Goal: Task Accomplishment & Management: Use online tool/utility

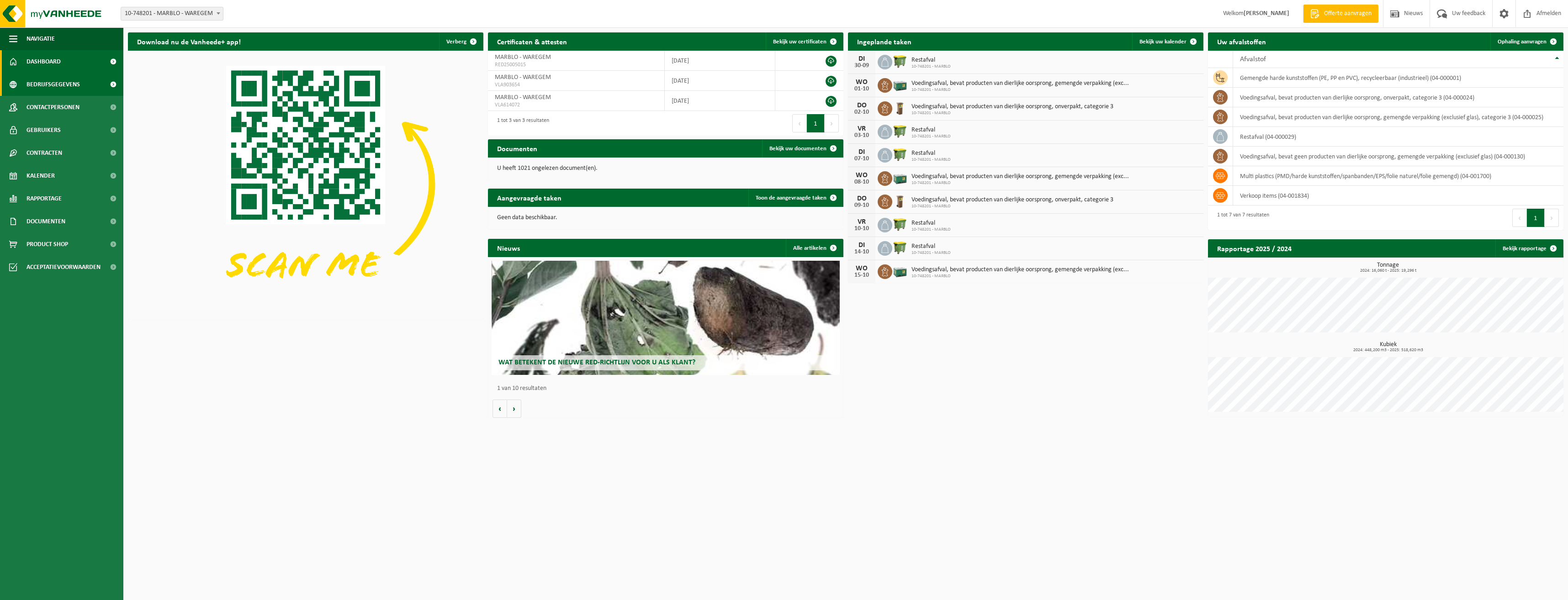
click at [87, 89] on link "Bedrijfsgegevens" at bounding box center [61, 85] width 124 height 23
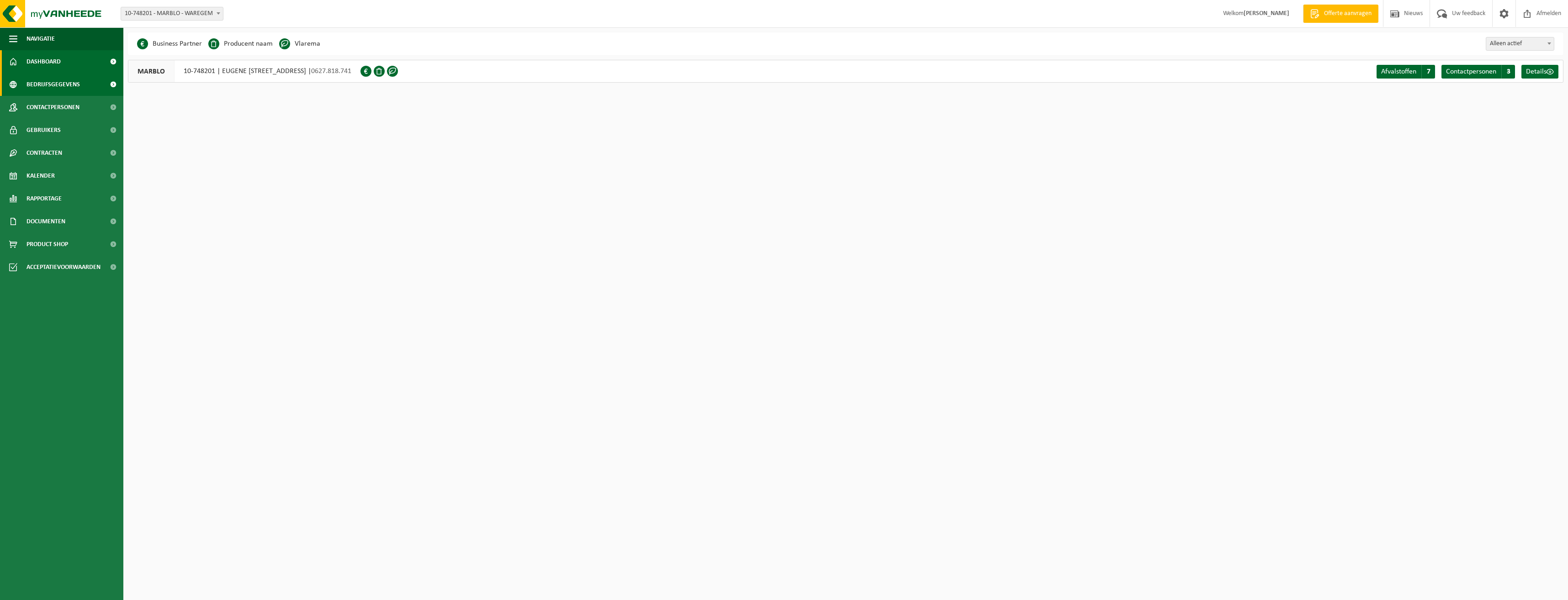
click at [63, 66] on link "Dashboard" at bounding box center [61, 62] width 124 height 23
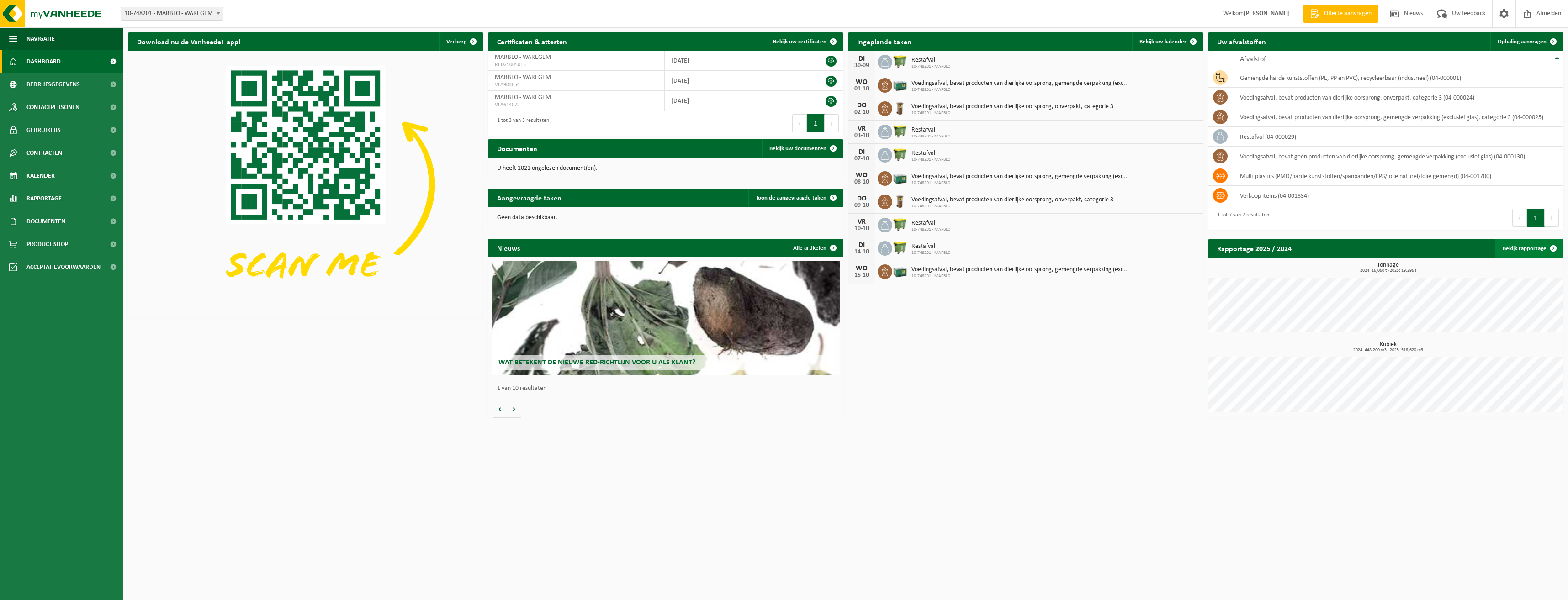
click at [1528, 249] on link "Bekijk rapportage" at bounding box center [1529, 248] width 67 height 18
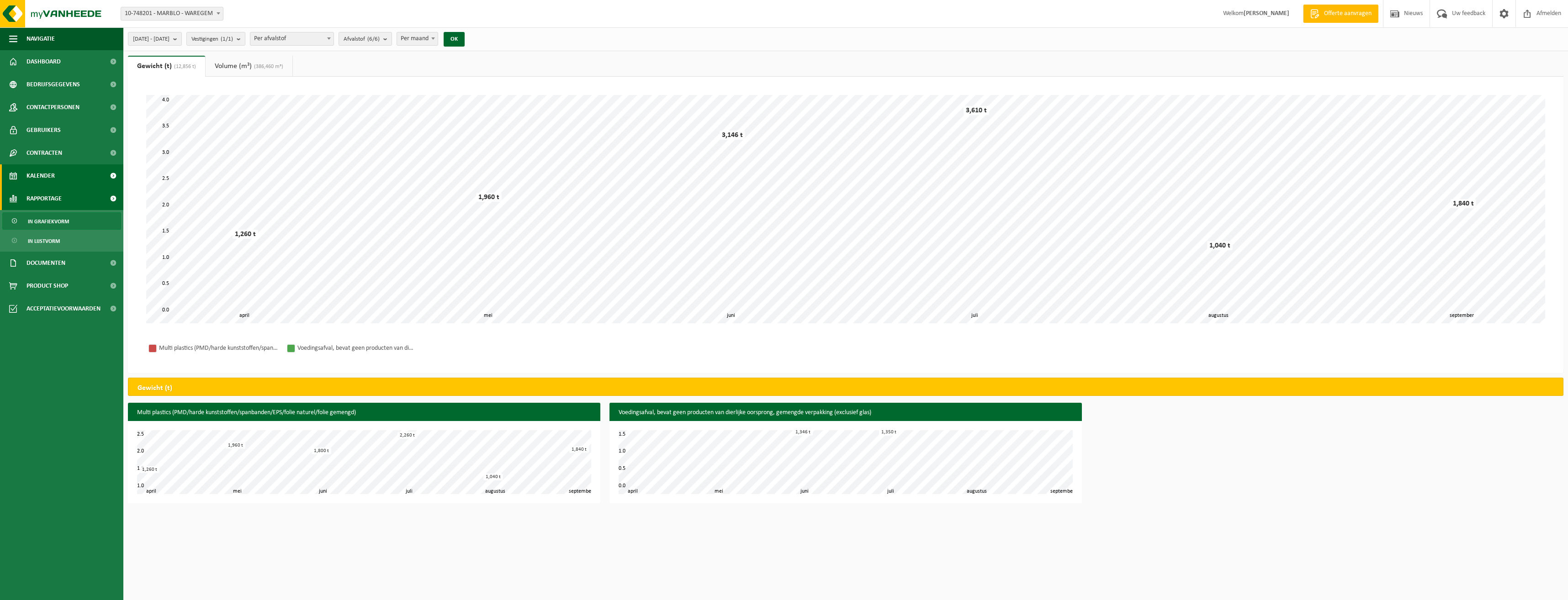
click at [33, 181] on span "Kalender" at bounding box center [41, 176] width 29 height 23
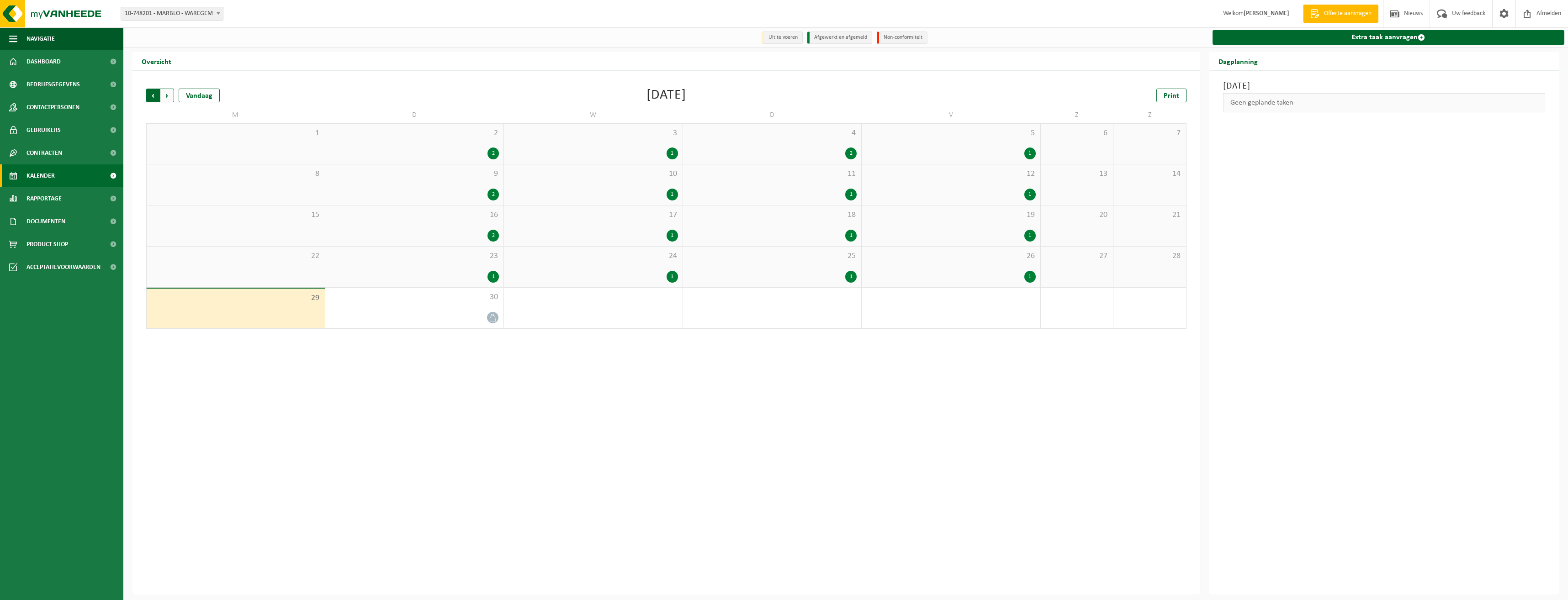
click at [166, 97] on span "Volgende" at bounding box center [167, 96] width 14 height 14
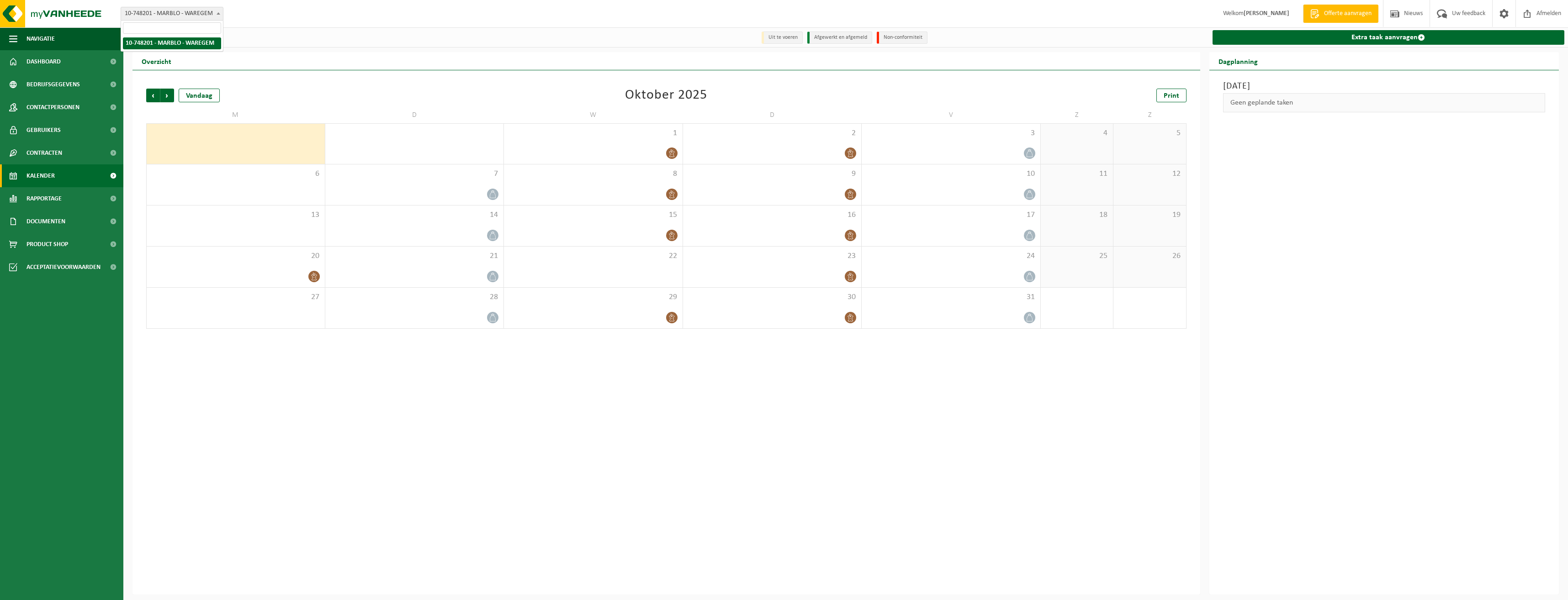
click at [152, 7] on span "10-748201 - MARBLO - WAREGEM" at bounding box center [172, 13] width 102 height 13
click at [55, 222] on span "Documenten" at bounding box center [46, 222] width 39 height 23
click at [38, 261] on span "Documenten" at bounding box center [45, 264] width 34 height 18
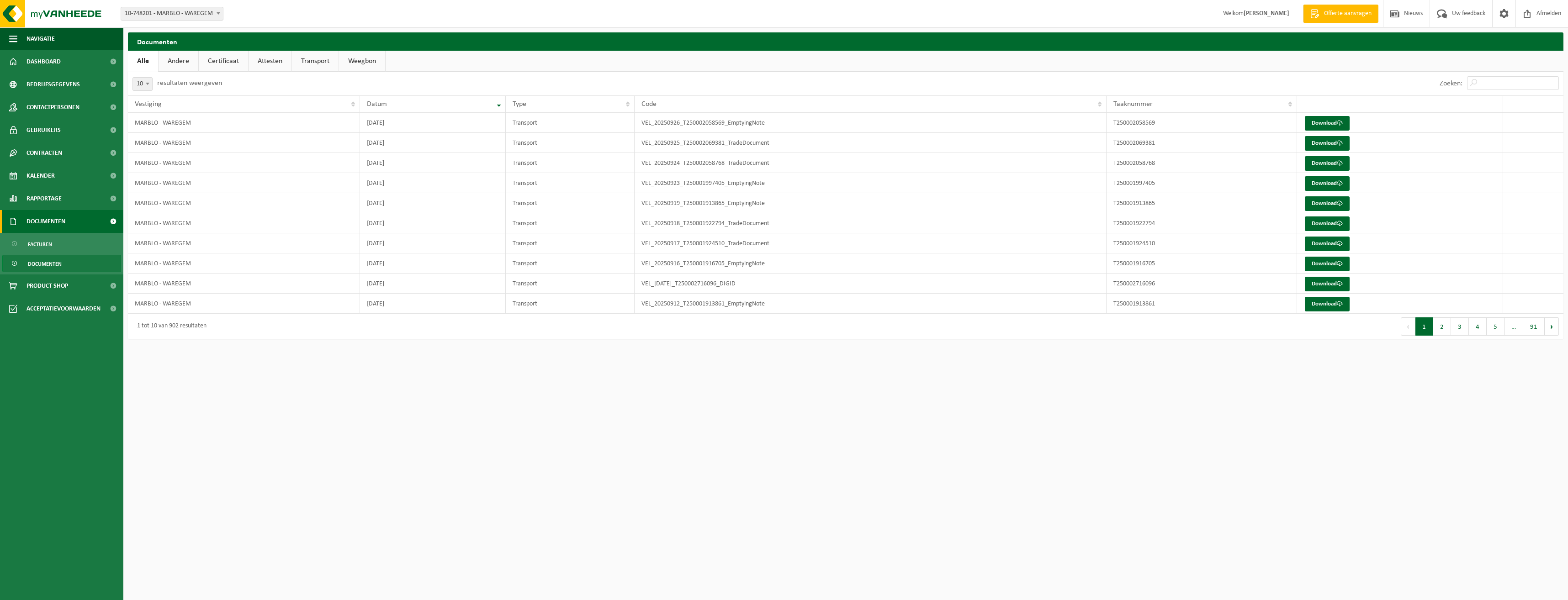
click at [78, 223] on link "Documenten" at bounding box center [61, 222] width 124 height 23
click at [71, 208] on link "Rapportage" at bounding box center [61, 199] width 124 height 23
click at [65, 178] on link "Kalender" at bounding box center [61, 176] width 124 height 23
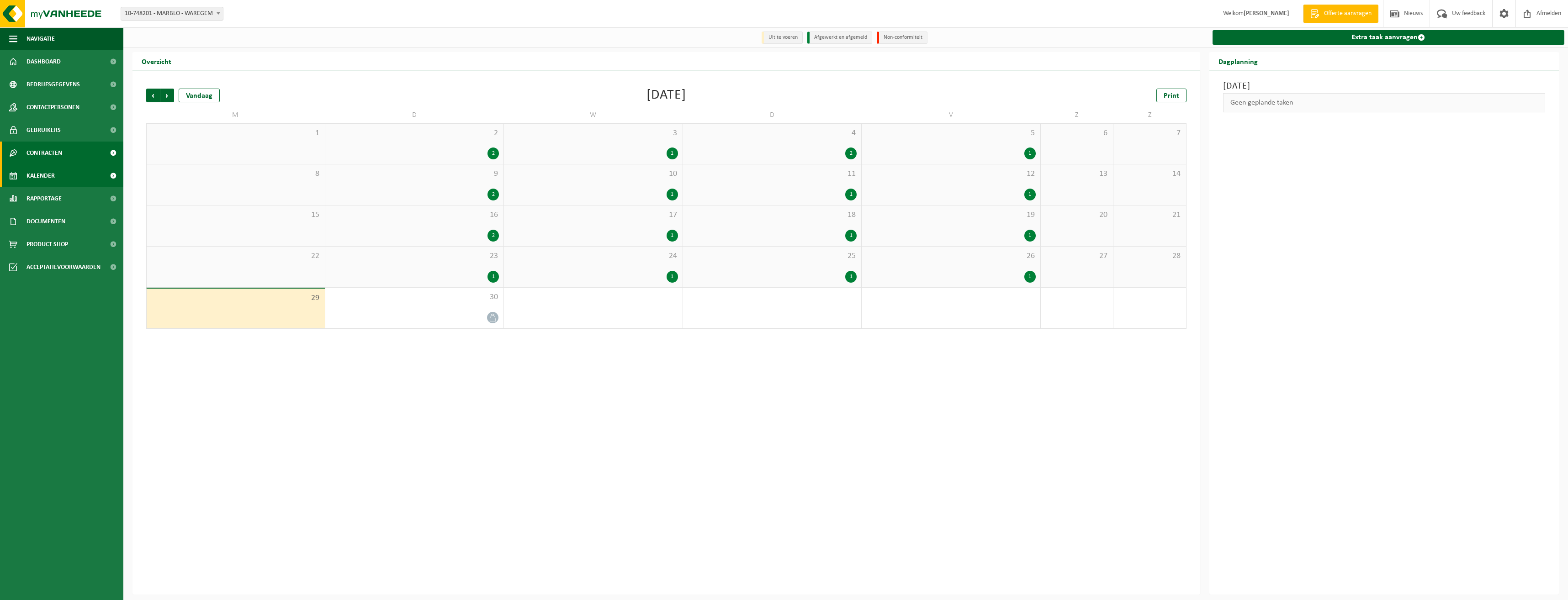
click at [73, 164] on link "Contracten" at bounding box center [61, 153] width 124 height 23
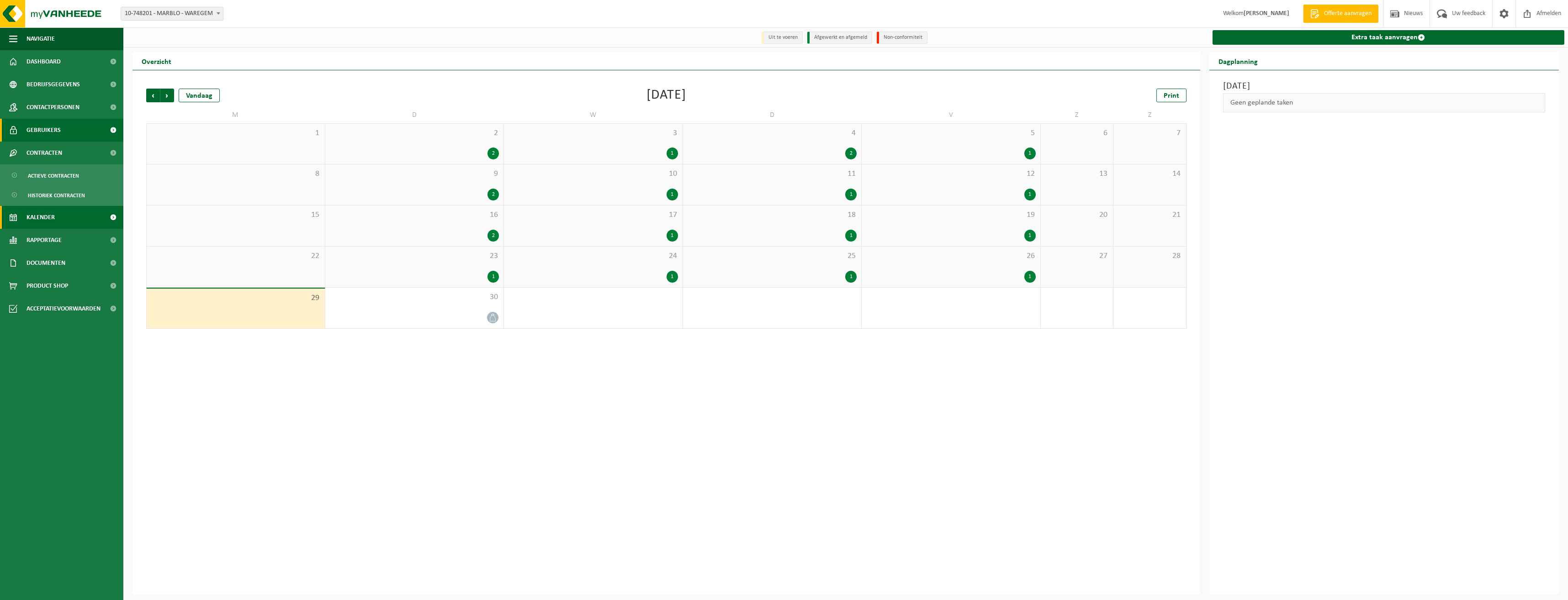
click at [67, 134] on link "Gebruikers" at bounding box center [61, 130] width 124 height 23
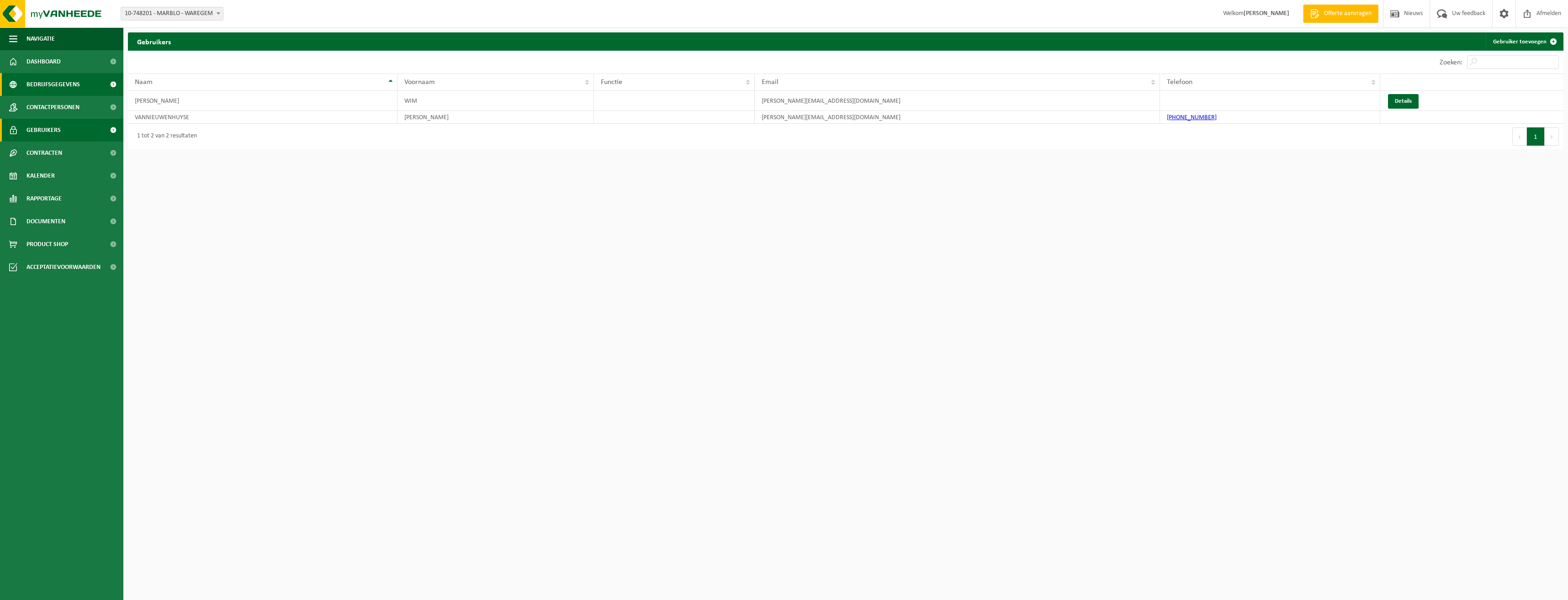
click at [80, 81] on link "Bedrijfsgegevens" at bounding box center [61, 85] width 124 height 23
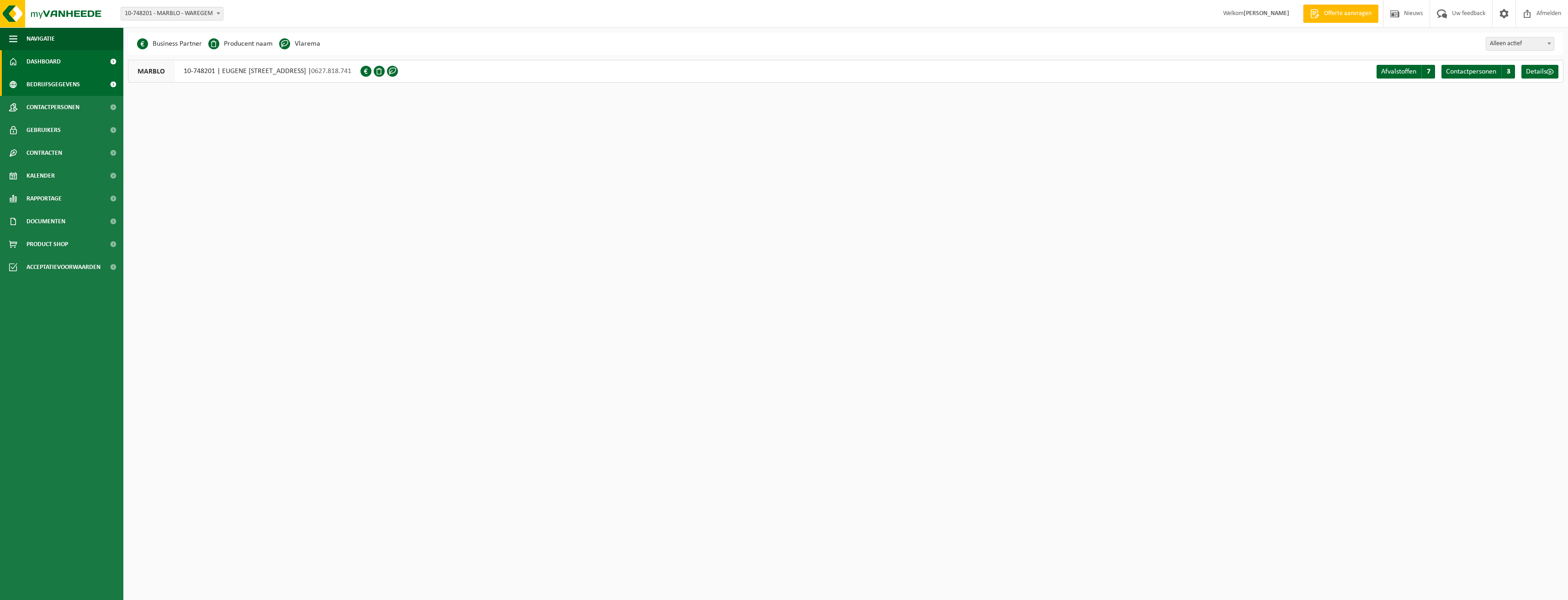
click at [75, 65] on link "Dashboard" at bounding box center [61, 62] width 124 height 23
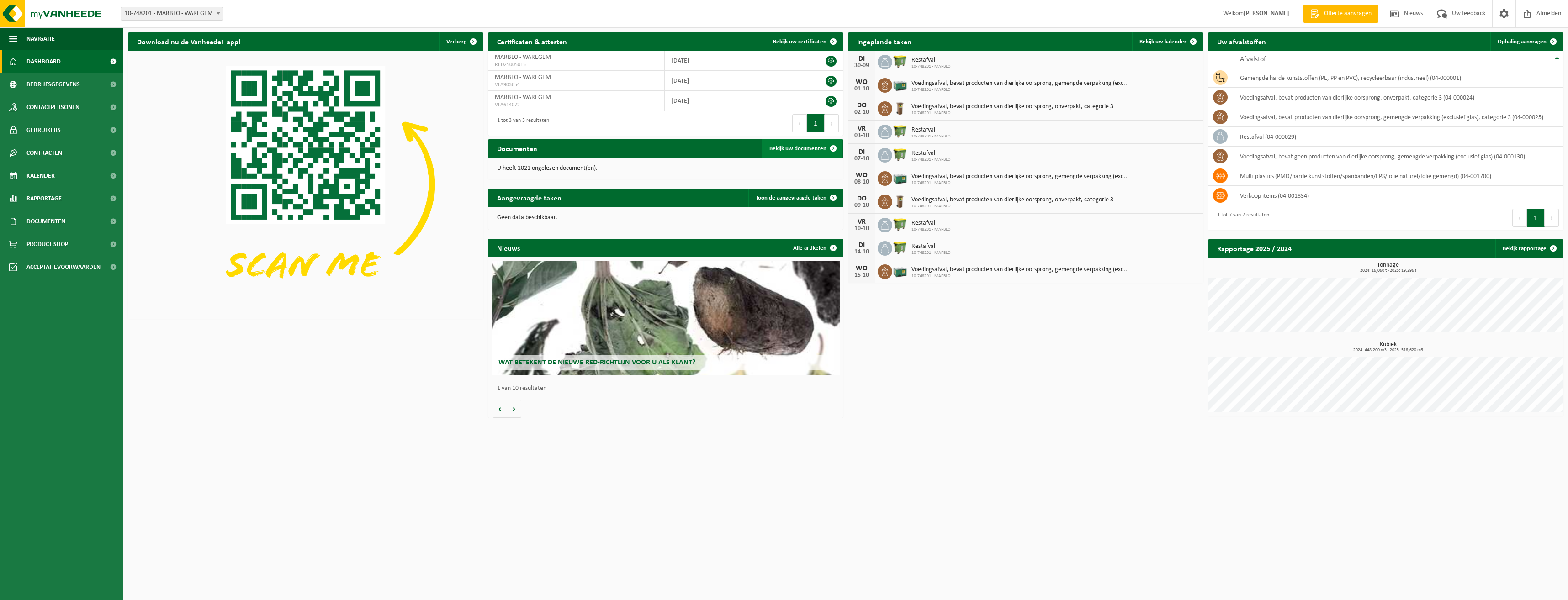
click at [793, 149] on span "Bekijk uw documenten" at bounding box center [798, 148] width 57 height 6
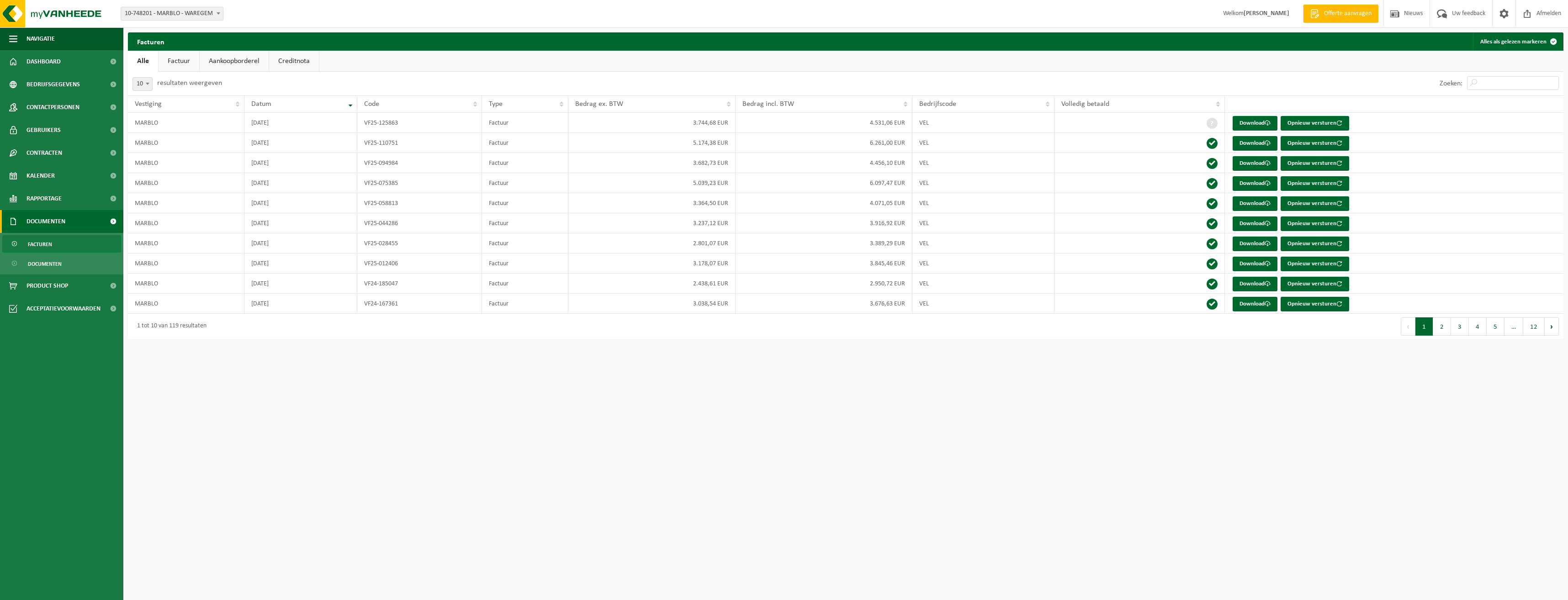
click at [1345, 15] on span "Offerte aanvragen" at bounding box center [1348, 13] width 52 height 9
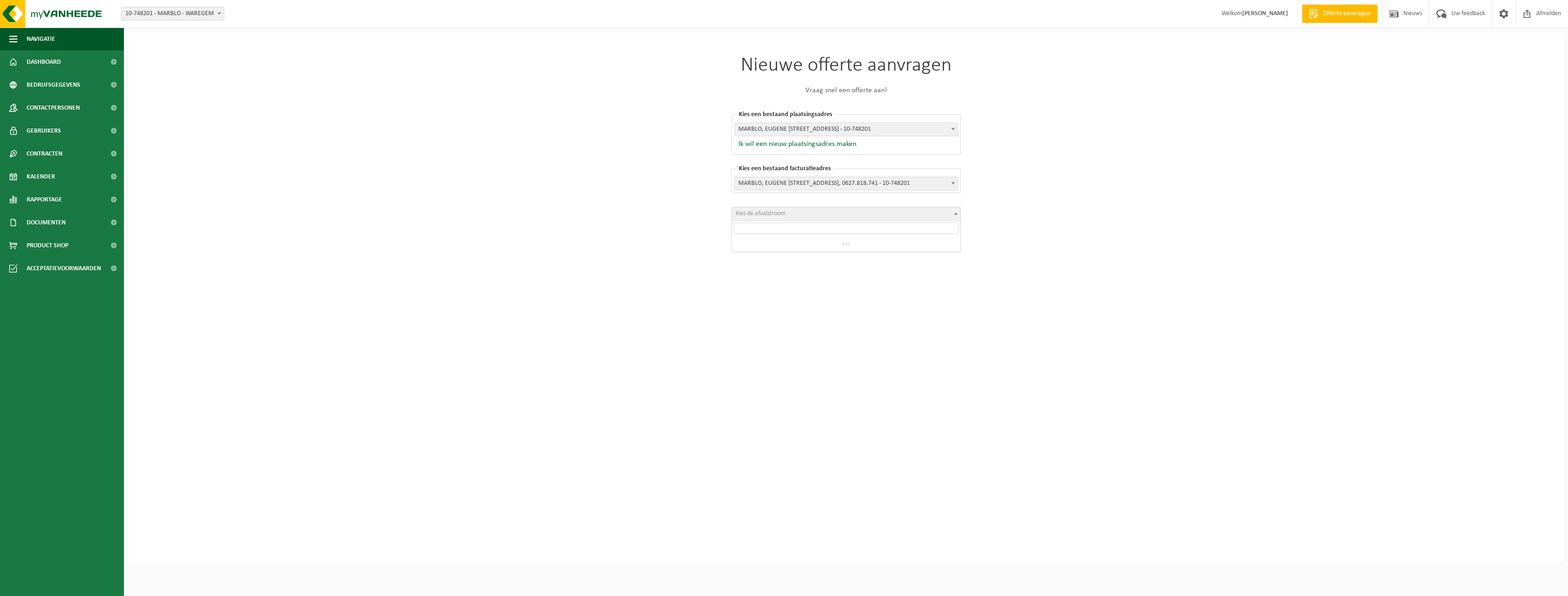
click at [755, 212] on span "Kies de afvalstroom" at bounding box center [760, 213] width 50 height 7
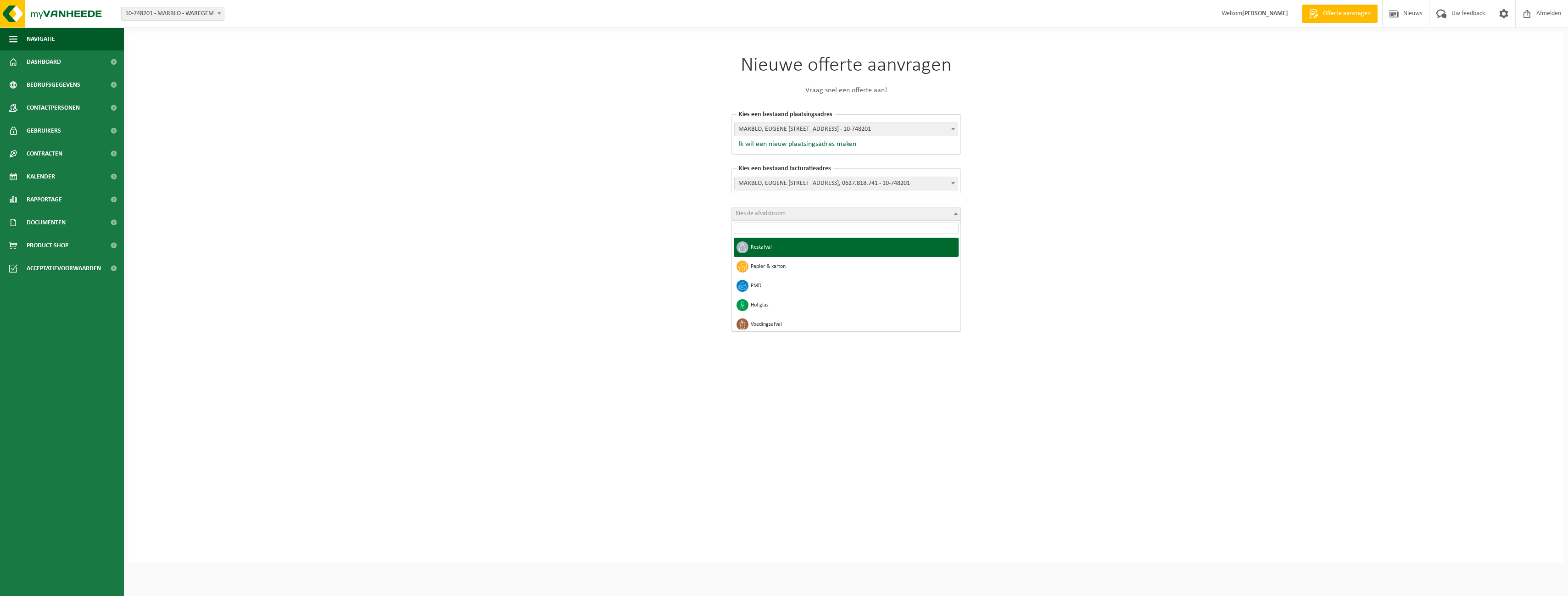
select select "1"
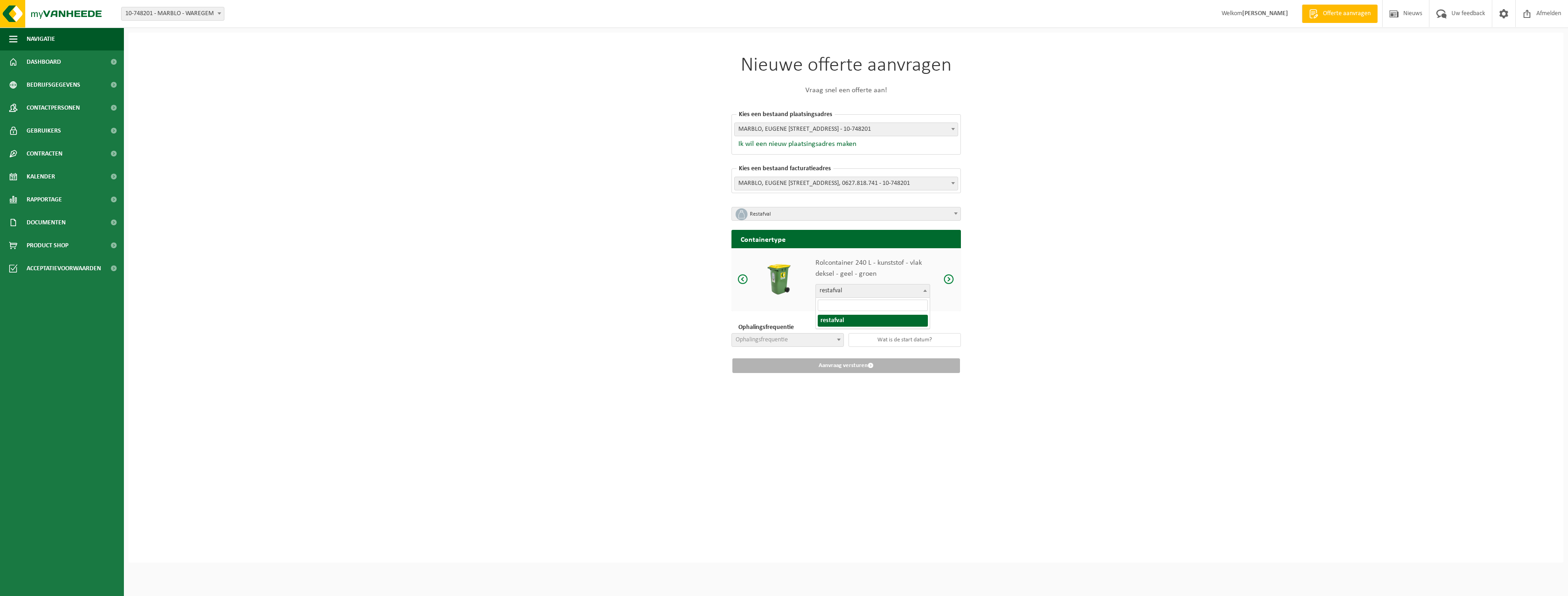
click at [893, 291] on span "restafval" at bounding box center [873, 290] width 114 height 13
click at [795, 345] on span "Ophalingsfrequentie" at bounding box center [787, 340] width 111 height 13
click at [833, 338] on span "Ophalingsfrequentie" at bounding box center [787, 340] width 111 height 13
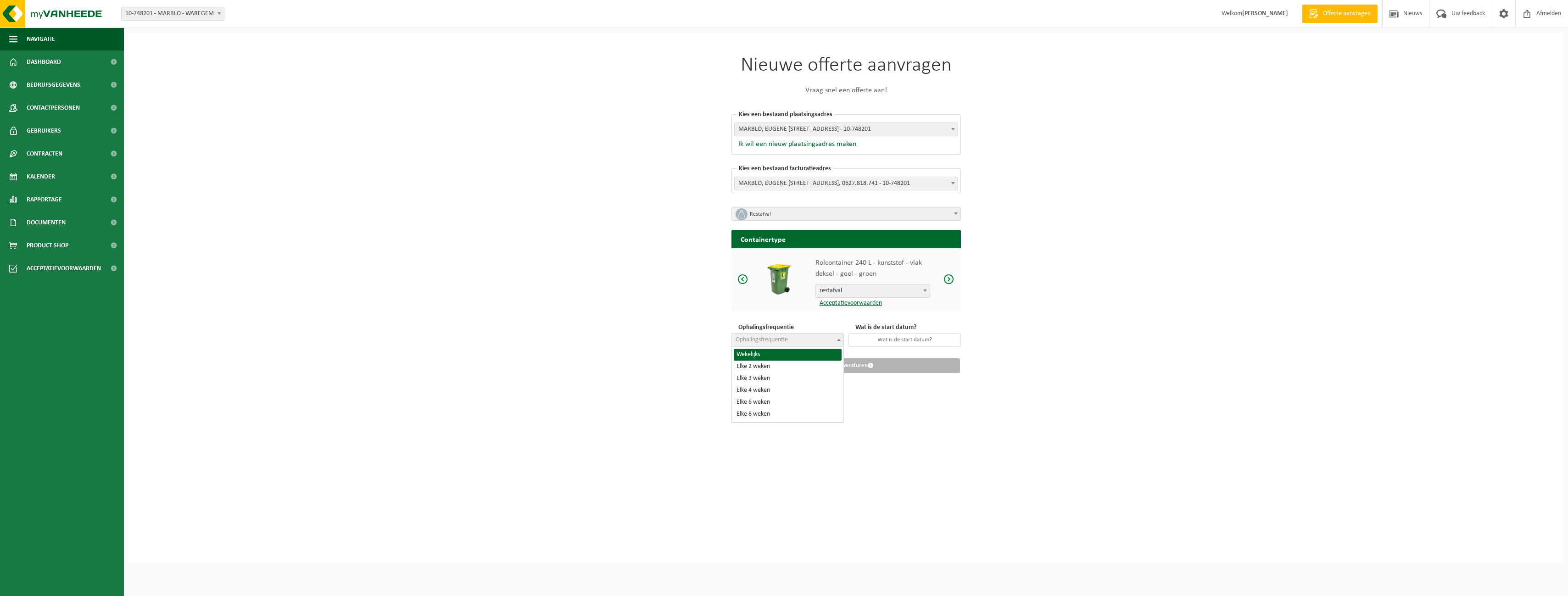
select select "8"
click at [880, 337] on input "text" at bounding box center [905, 340] width 112 height 14
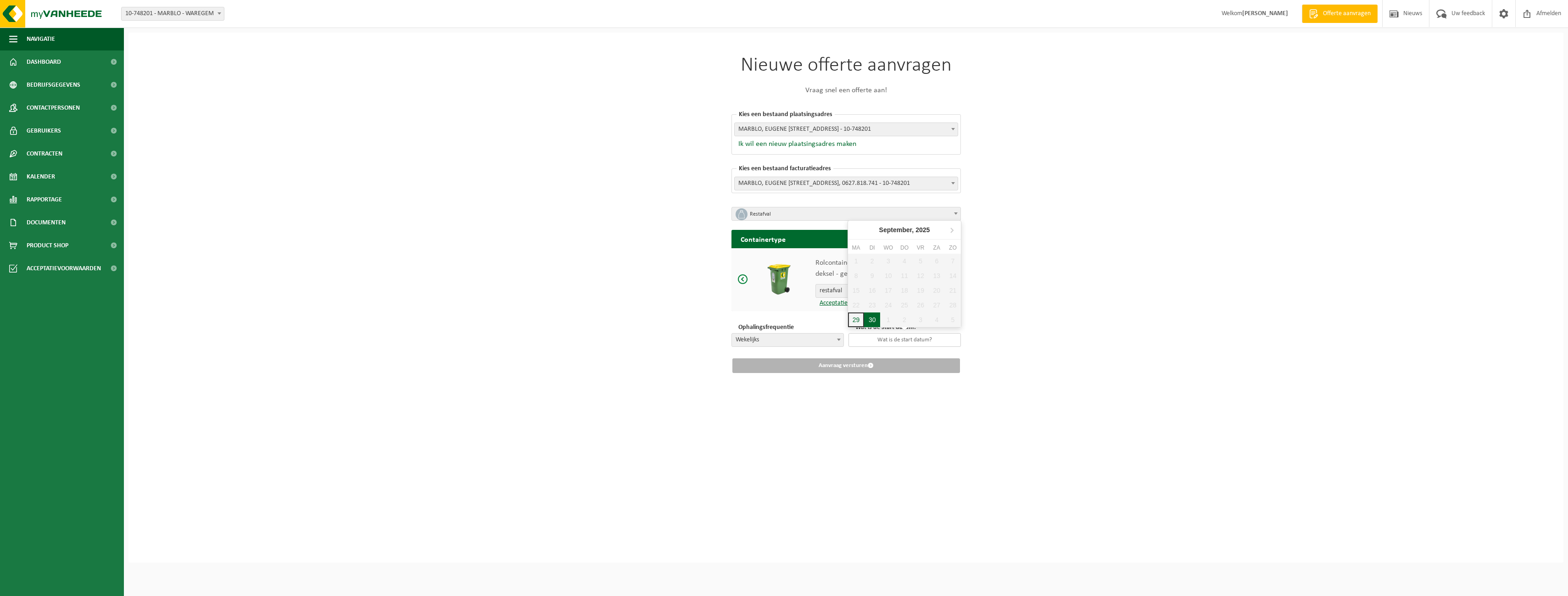
click at [873, 323] on div "30" at bounding box center [872, 320] width 16 height 15
type input "2025-09-30"
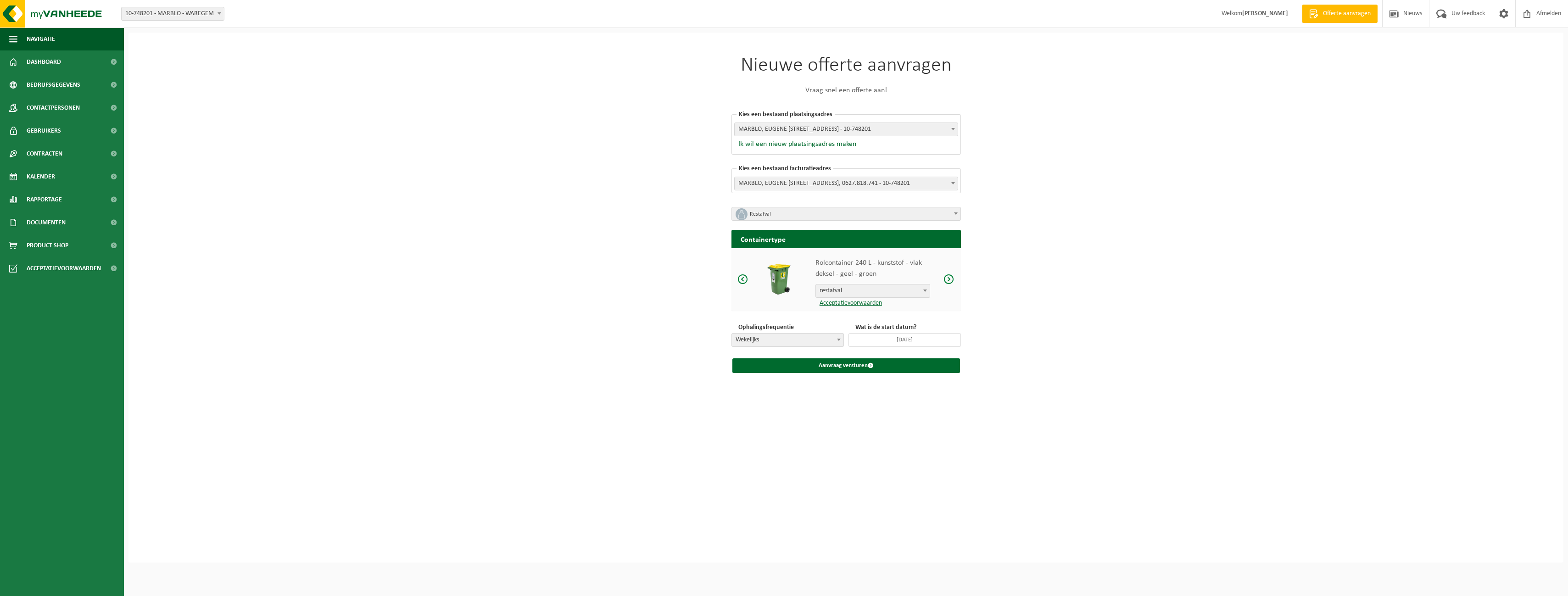
click at [953, 279] on span at bounding box center [949, 279] width 11 height 12
click at [951, 279] on span at bounding box center [949, 279] width 11 height 12
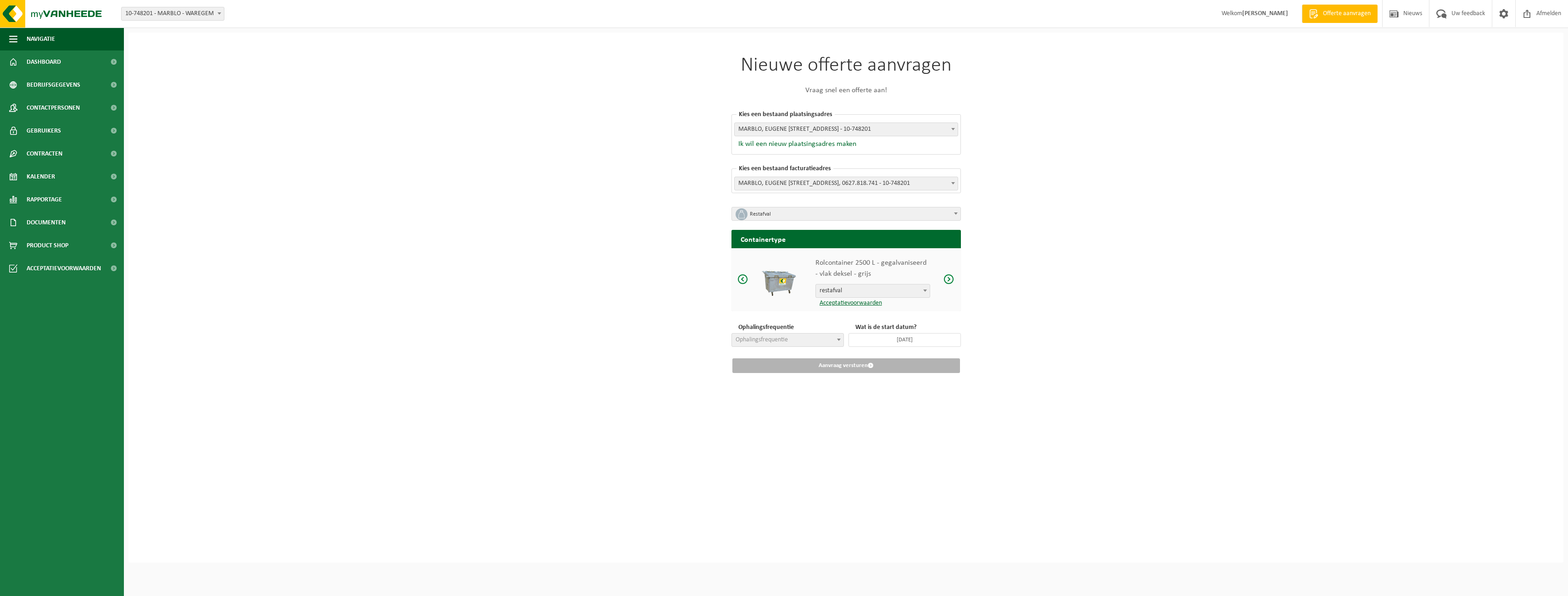
click at [952, 283] on span at bounding box center [949, 279] width 11 height 12
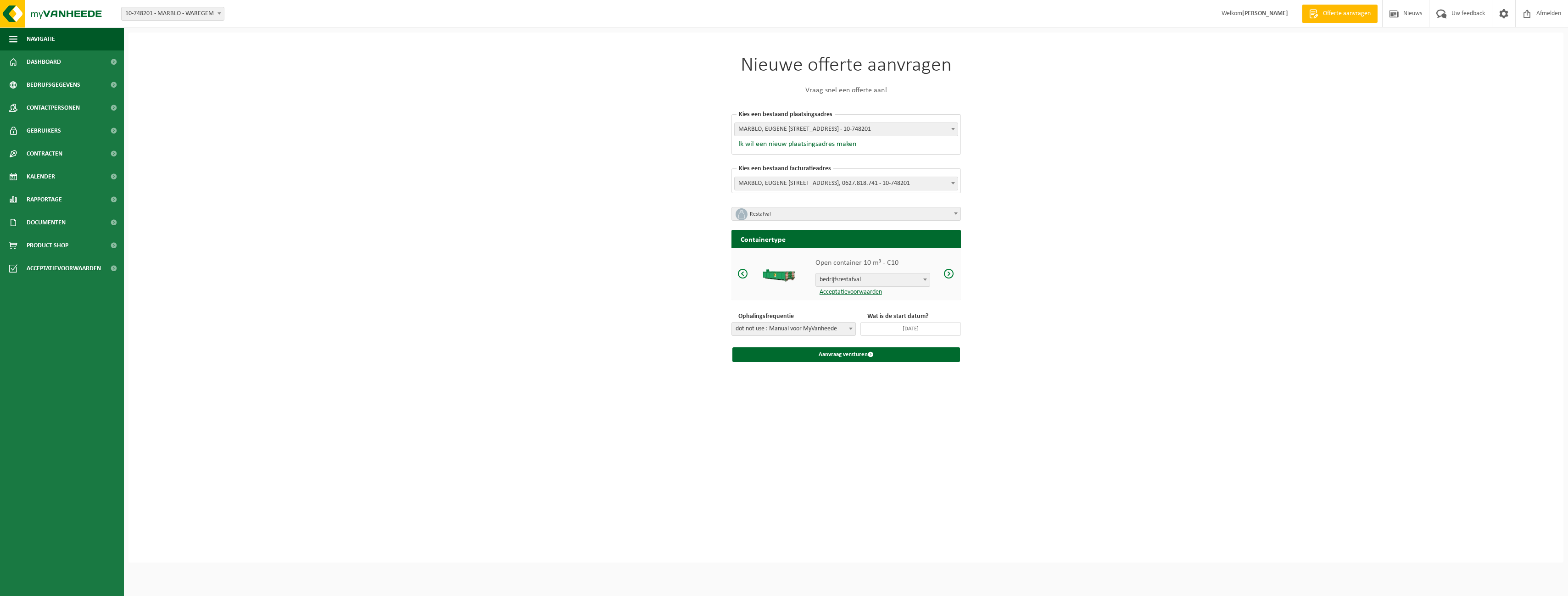
click at [950, 278] on span at bounding box center [949, 273] width 11 height 12
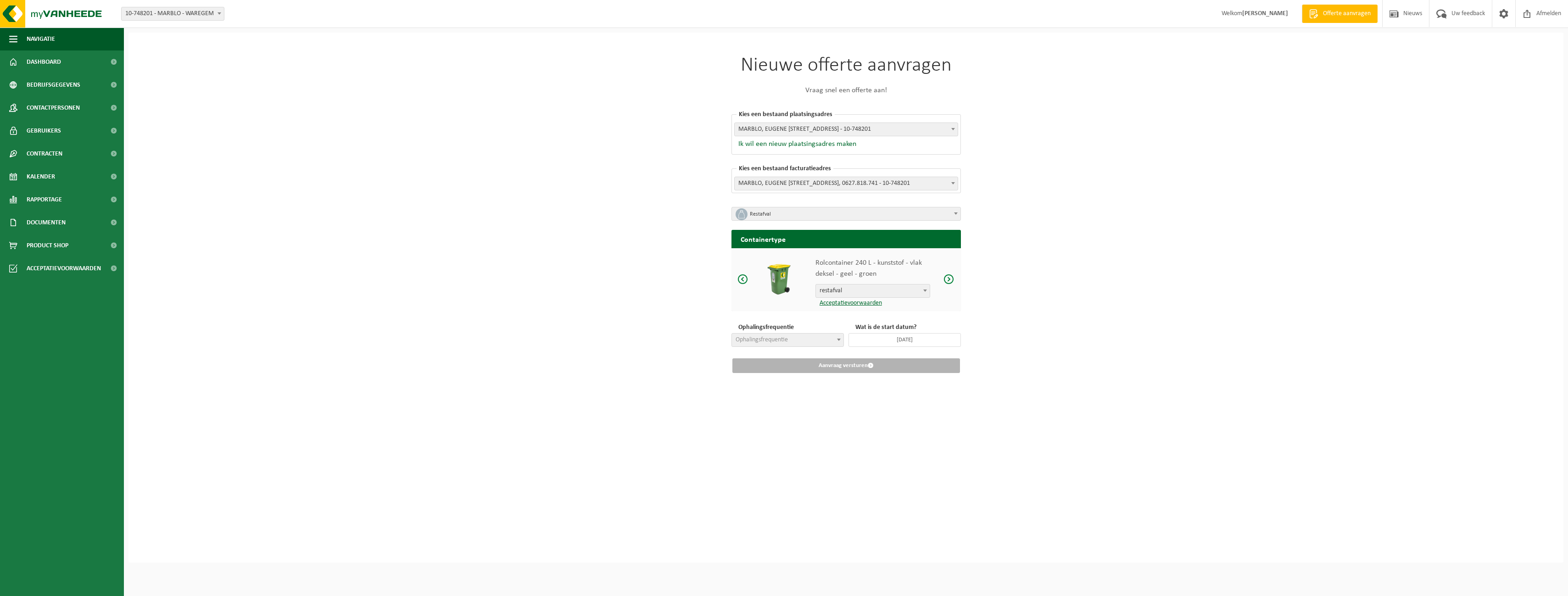
click at [950, 278] on span at bounding box center [949, 279] width 11 height 12
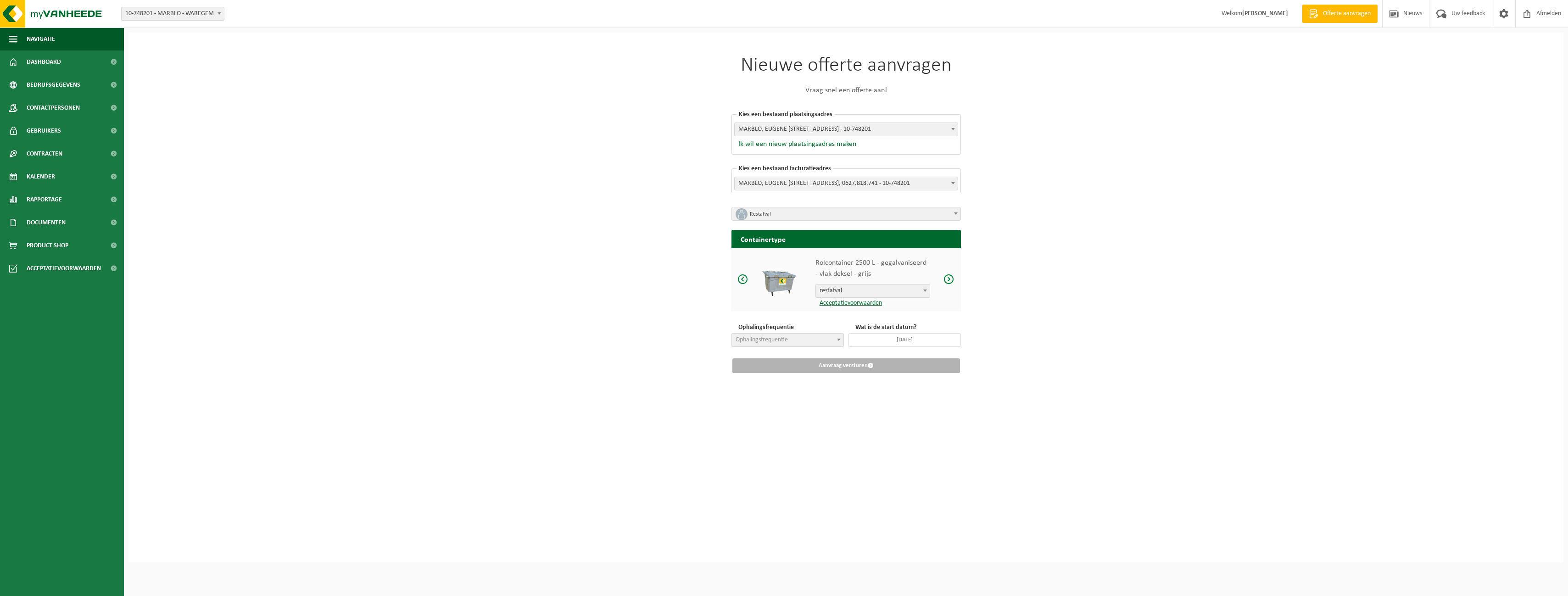
click at [739, 279] on span at bounding box center [743, 279] width 11 height 12
click at [779, 336] on span "Ophalingsfrequentie" at bounding box center [762, 339] width 53 height 7
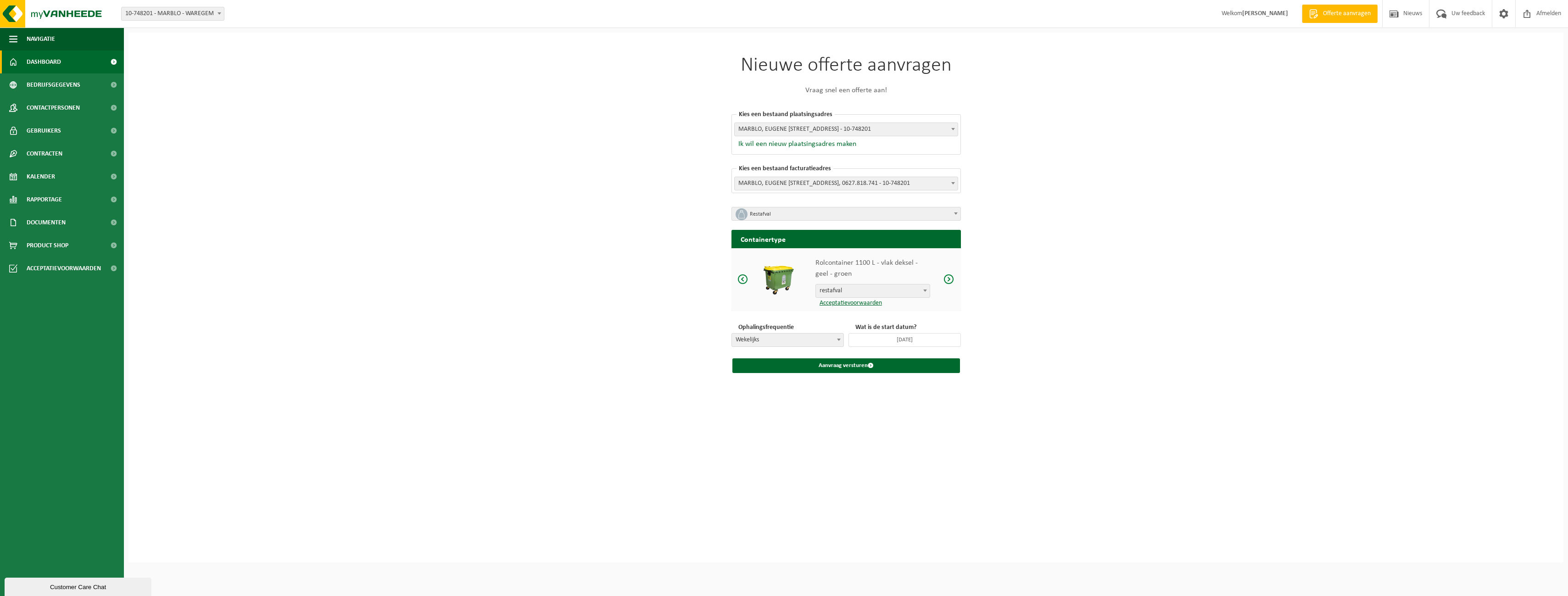
click at [48, 71] on span "Dashboard" at bounding box center [44, 62] width 34 height 23
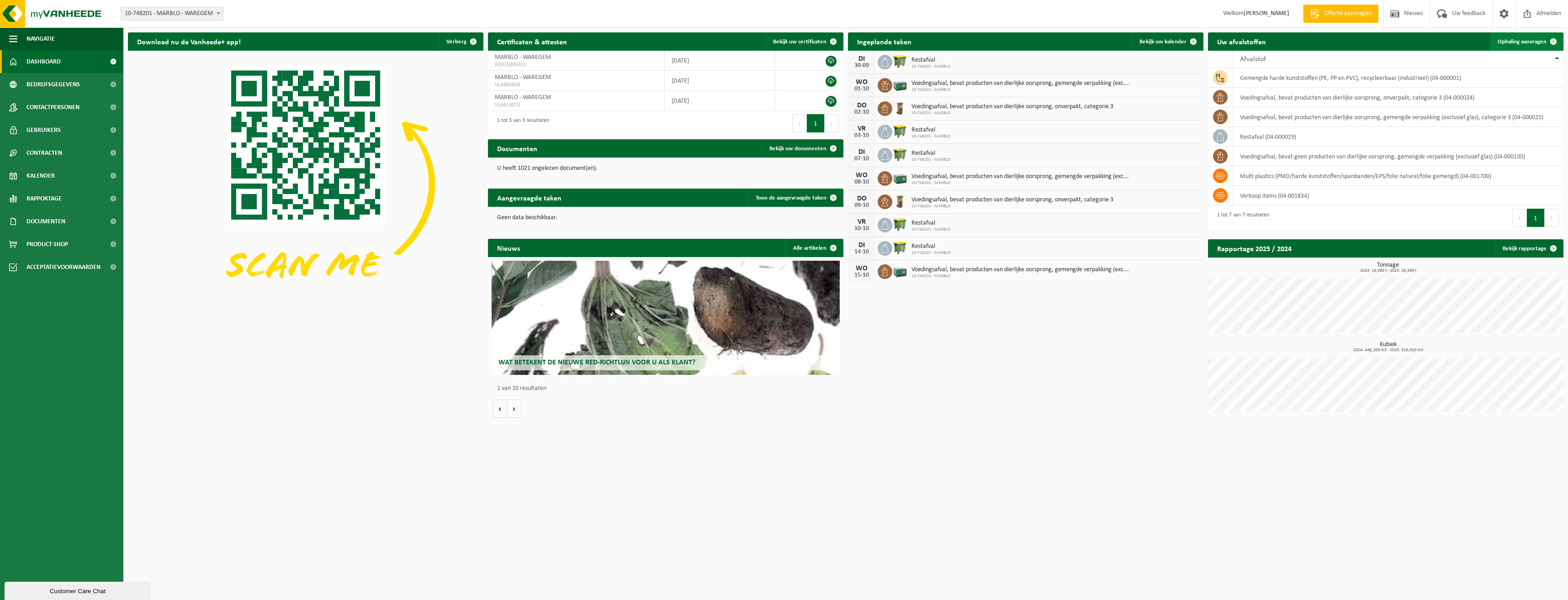
click at [1515, 46] on link "Ophaling aanvragen" at bounding box center [1526, 41] width 72 height 18
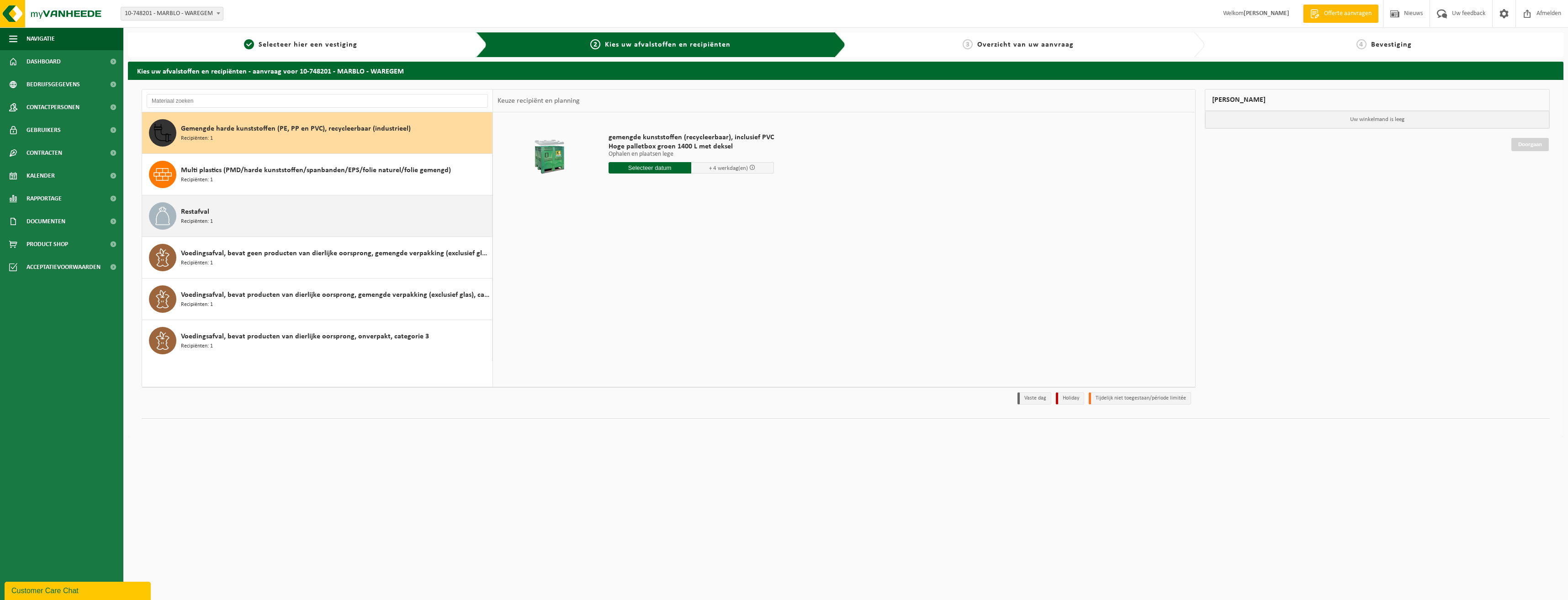
click at [233, 232] on div "Restafval Recipiënten: 1" at bounding box center [317, 216] width 351 height 41
